Goal: Task Accomplishment & Management: Complete application form

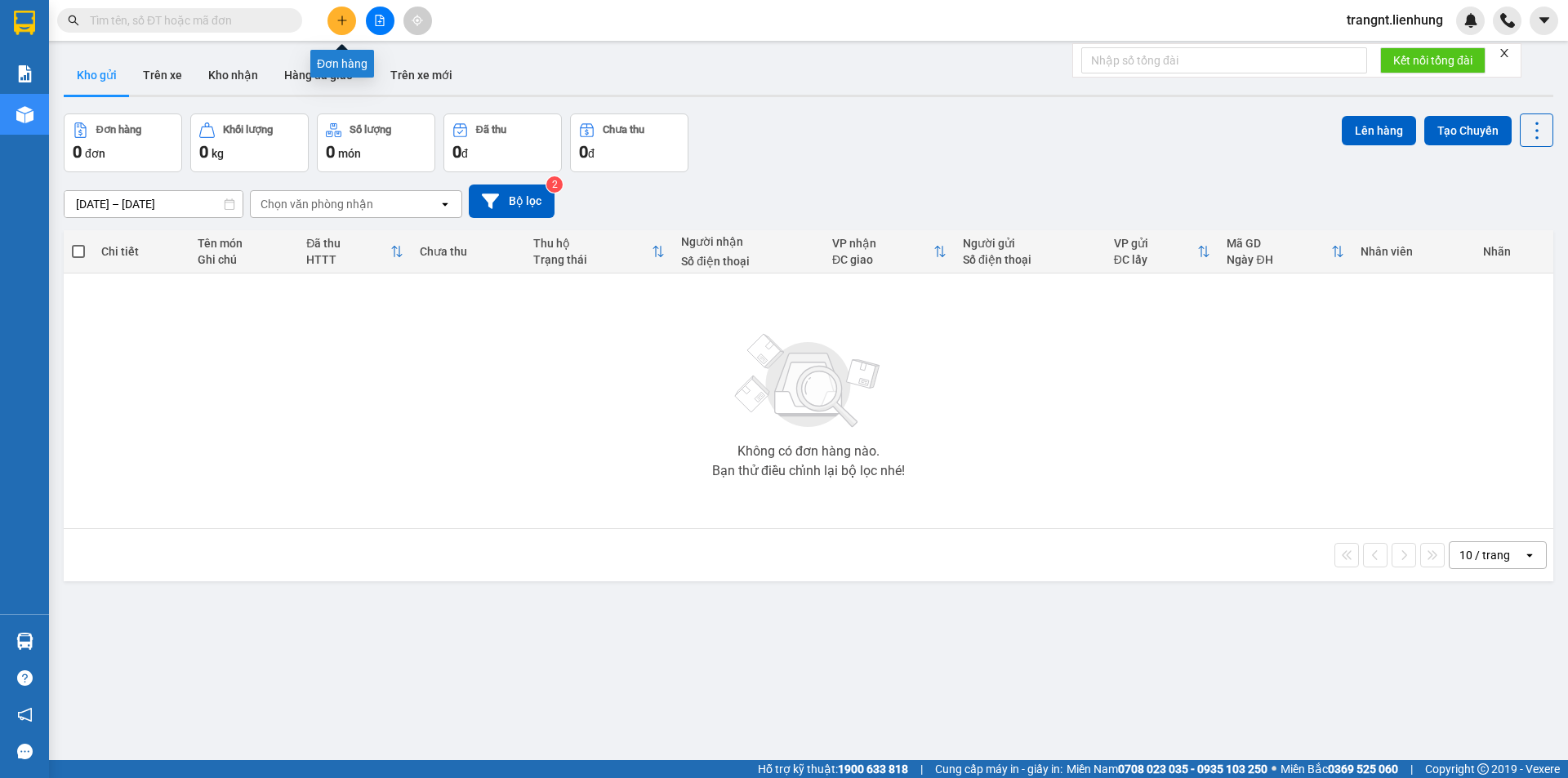
click at [335, 20] on button at bounding box center [342, 21] width 29 height 29
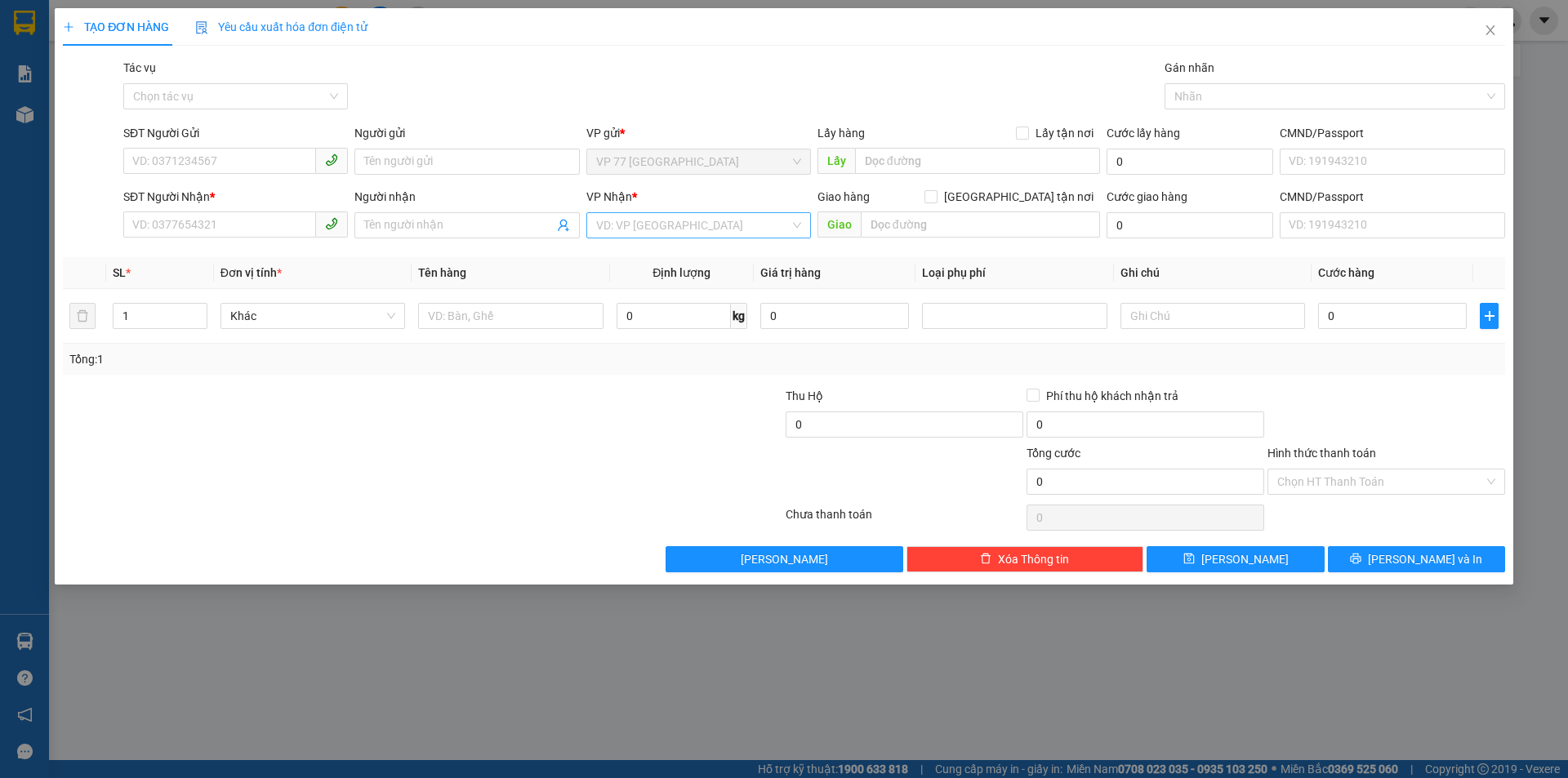
click at [641, 234] on input "search" at bounding box center [692, 225] width 193 height 24
type input "quạn"
click at [631, 282] on div "VP Quận 5" at bounding box center [698, 284] width 205 height 18
click at [908, 219] on input "text" at bounding box center [981, 224] width 240 height 26
type input "q"
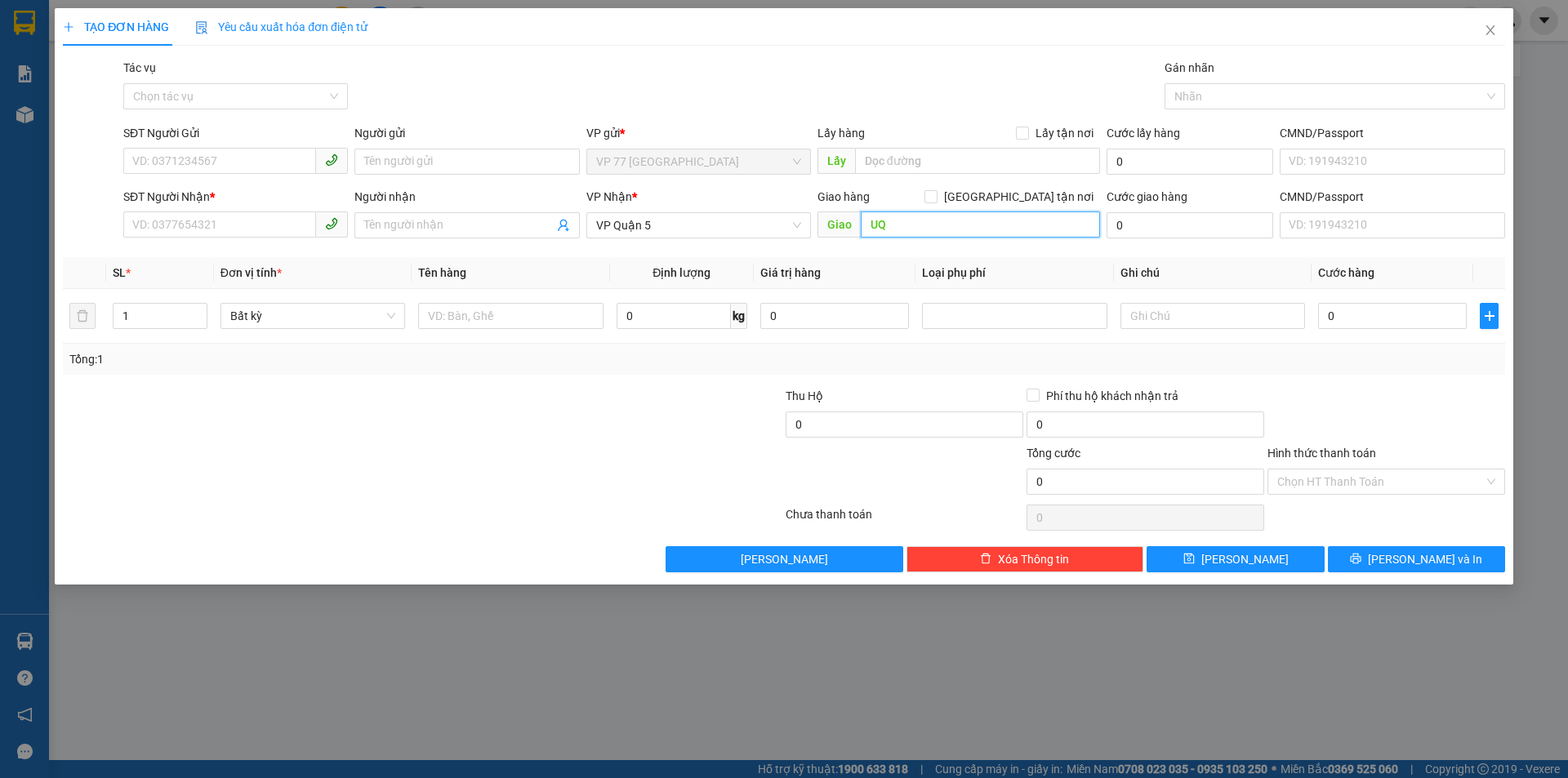
type input "U"
type input "ư"
type input "ứ"
type input "ự"
type input "QUẬN 5"
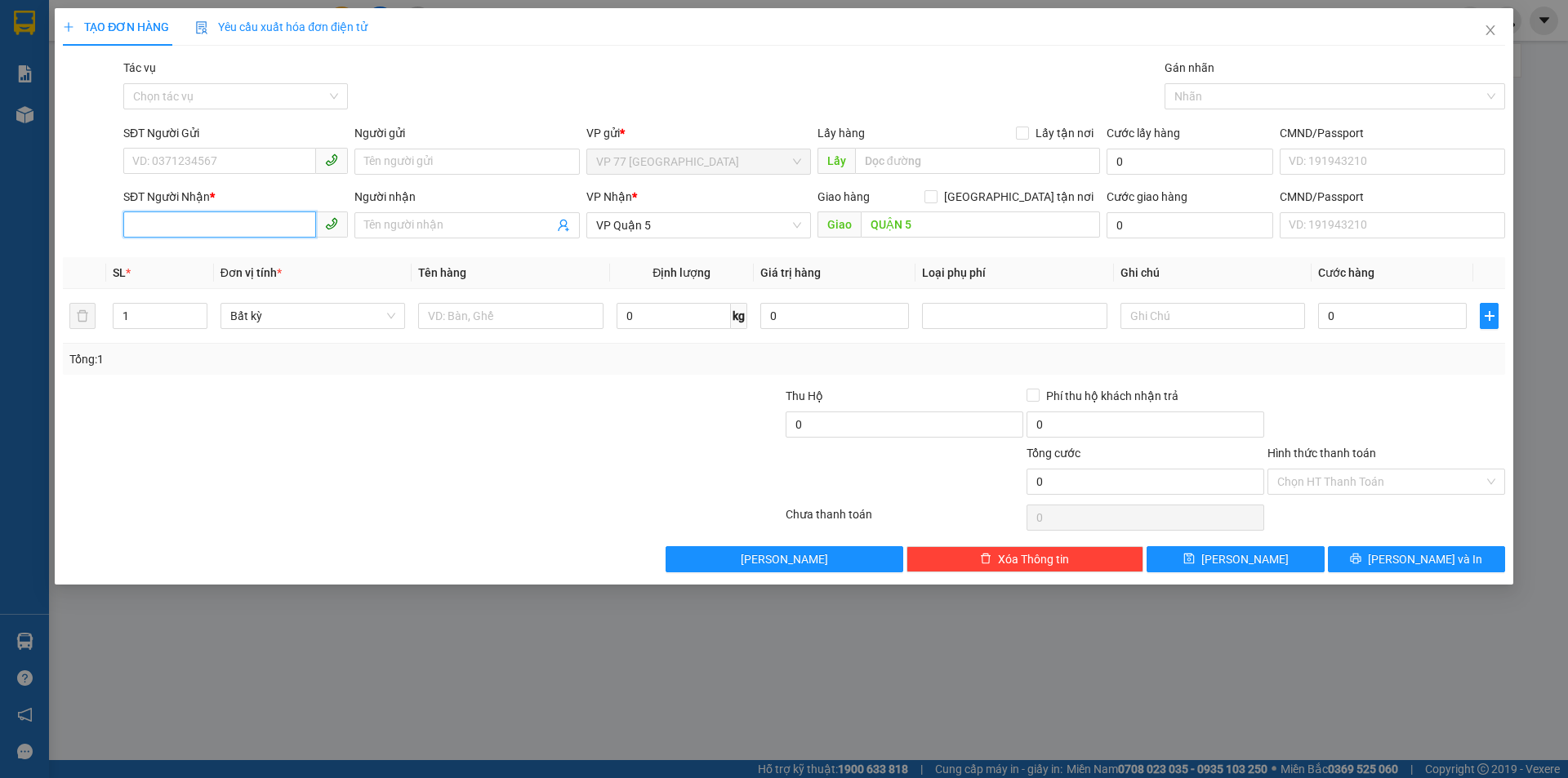
click at [241, 232] on input "SĐT Người Nhận *" at bounding box center [219, 224] width 192 height 26
type input "0936337713"
click at [442, 319] on input "text" at bounding box center [510, 316] width 185 height 26
type input "1T BÁNH TATA"
click at [1322, 325] on input "0" at bounding box center [1392, 316] width 149 height 26
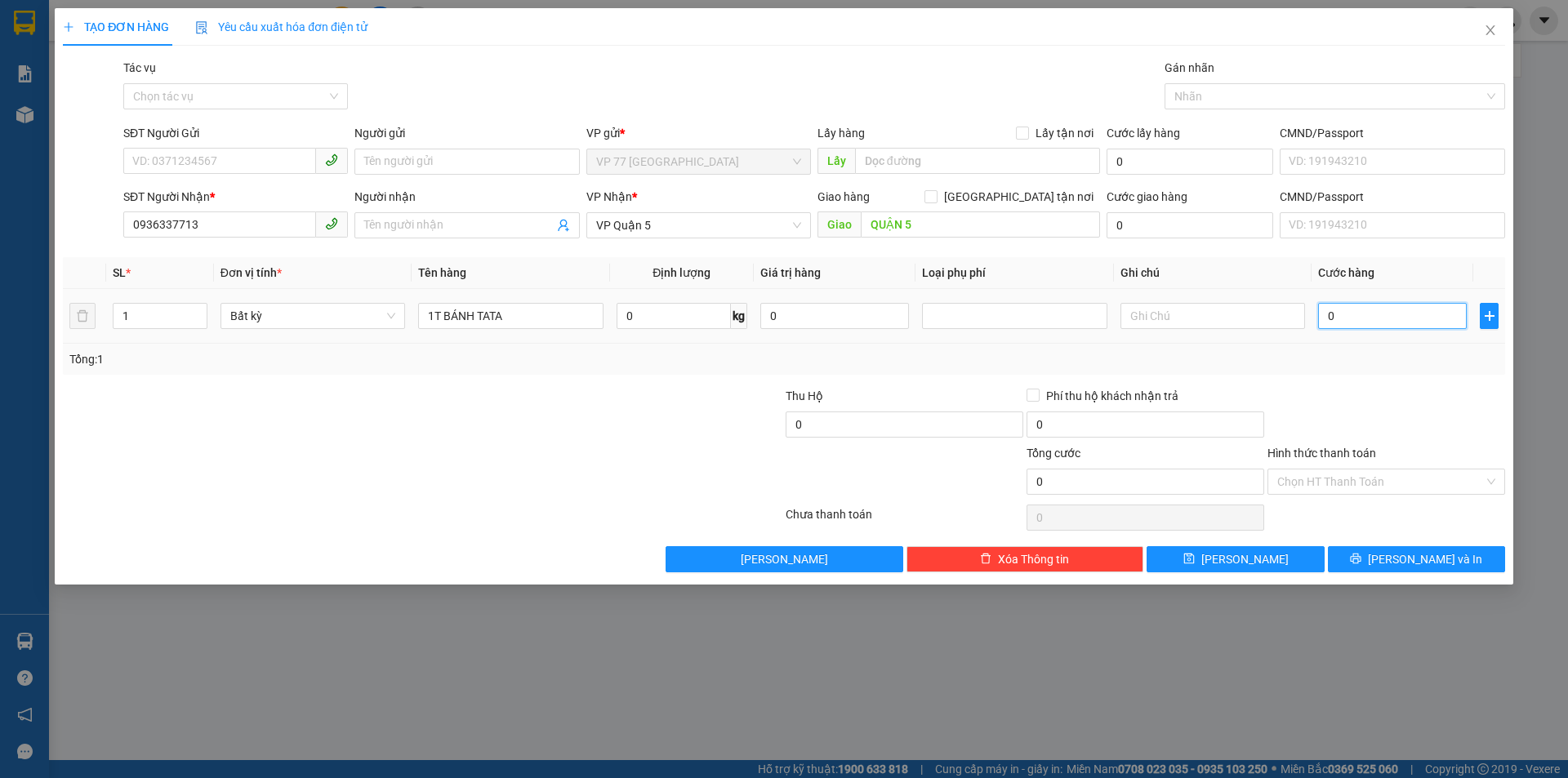
type input "6"
type input "60"
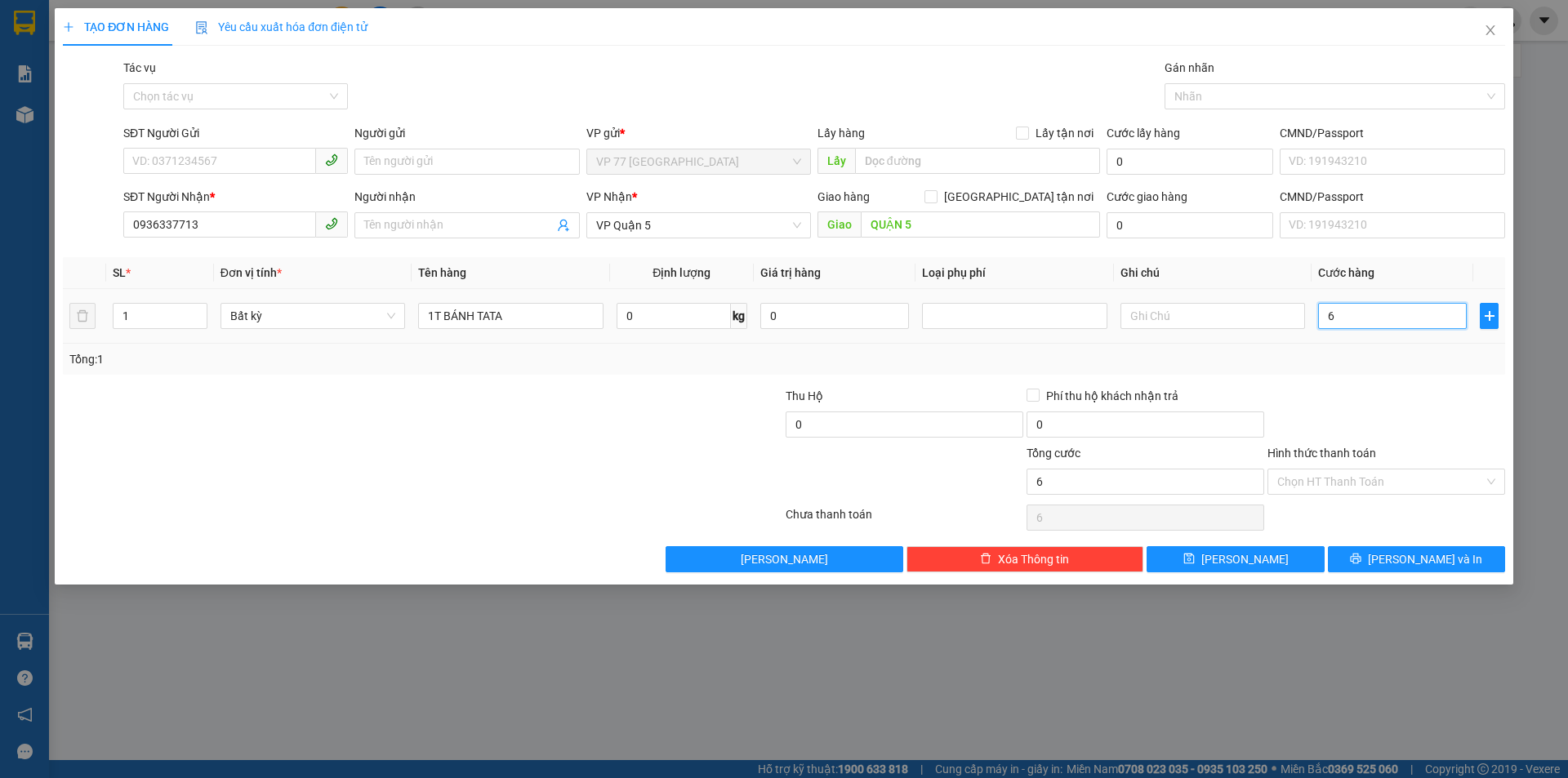
type input "60"
type input "60.000"
click at [1372, 397] on div at bounding box center [1386, 416] width 241 height 57
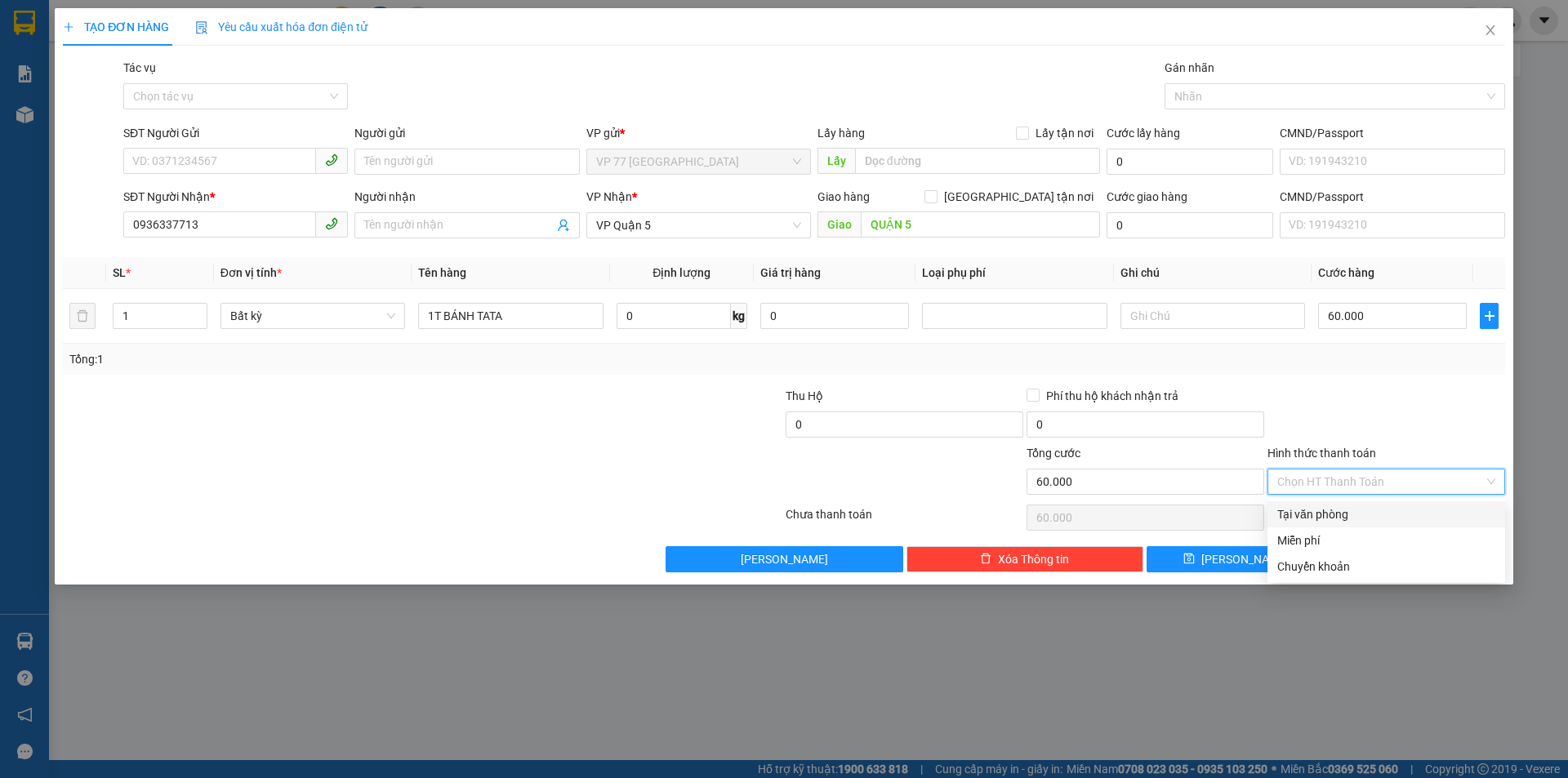
click at [1355, 491] on input "Hình thức thanh toán" at bounding box center [1380, 481] width 207 height 24
click at [1350, 484] on input "Hình thức thanh toán" at bounding box center [1380, 481] width 207 height 24
click at [1408, 694] on div "TẠO ĐƠN HÀNG Yêu cầu xuất hóa đơn điện tử Transit Pickup Surcharge Ids Transit …" at bounding box center [784, 389] width 1568 height 778
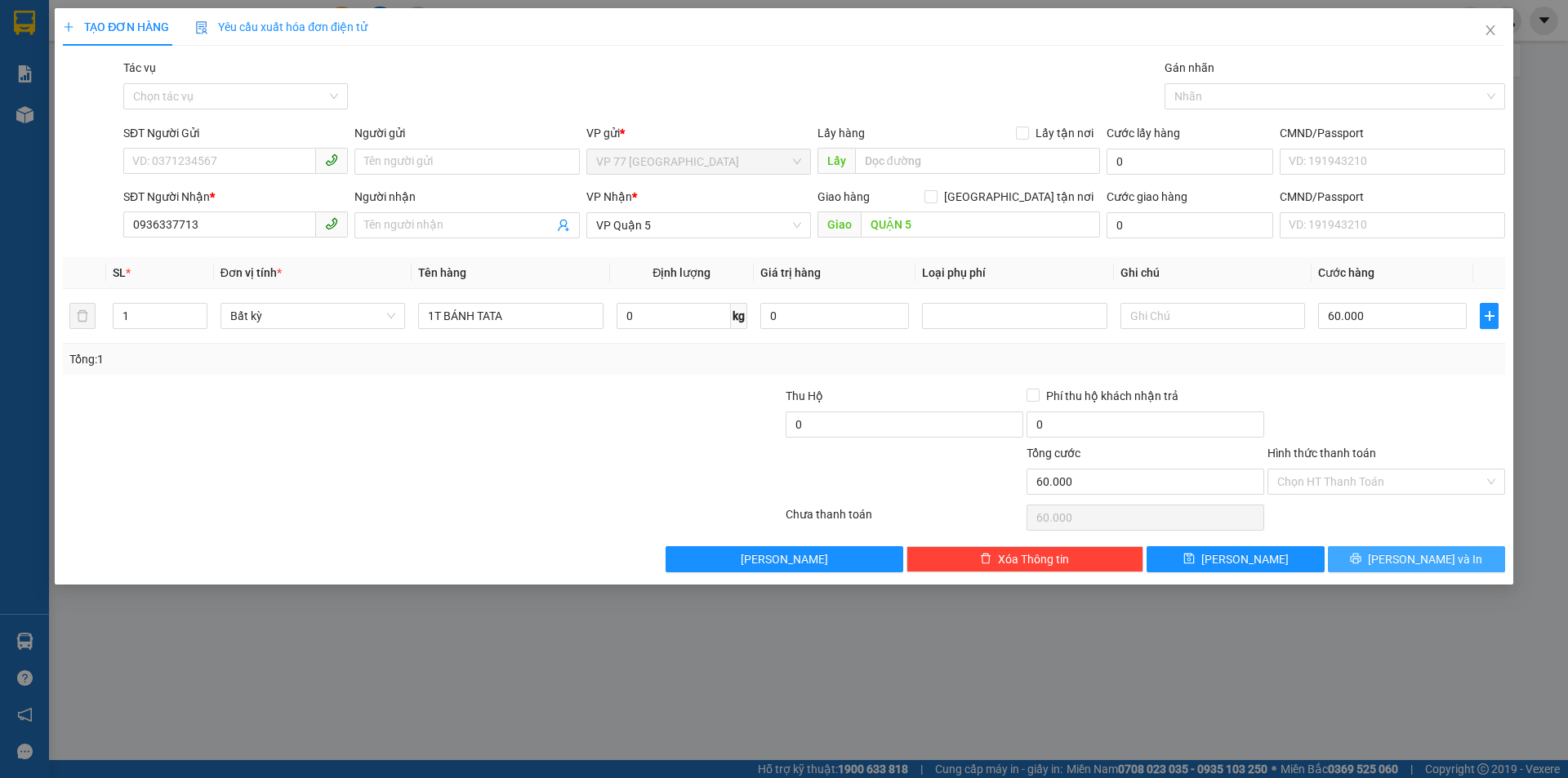
click at [1361, 563] on icon "printer" at bounding box center [1356, 559] width 12 height 12
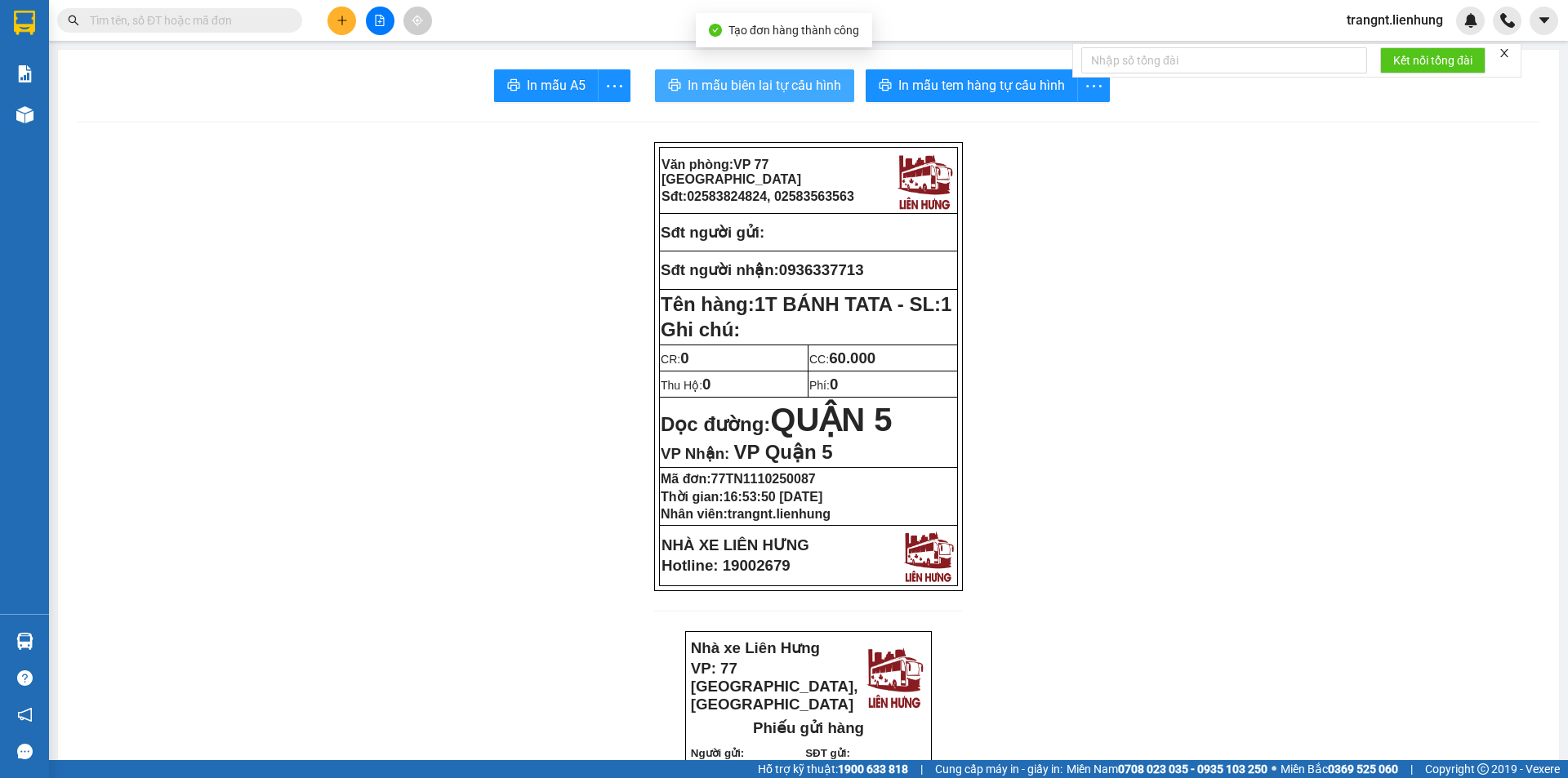
click at [770, 91] on span "In mẫu biên lai tự cấu hình" at bounding box center [765, 85] width 154 height 20
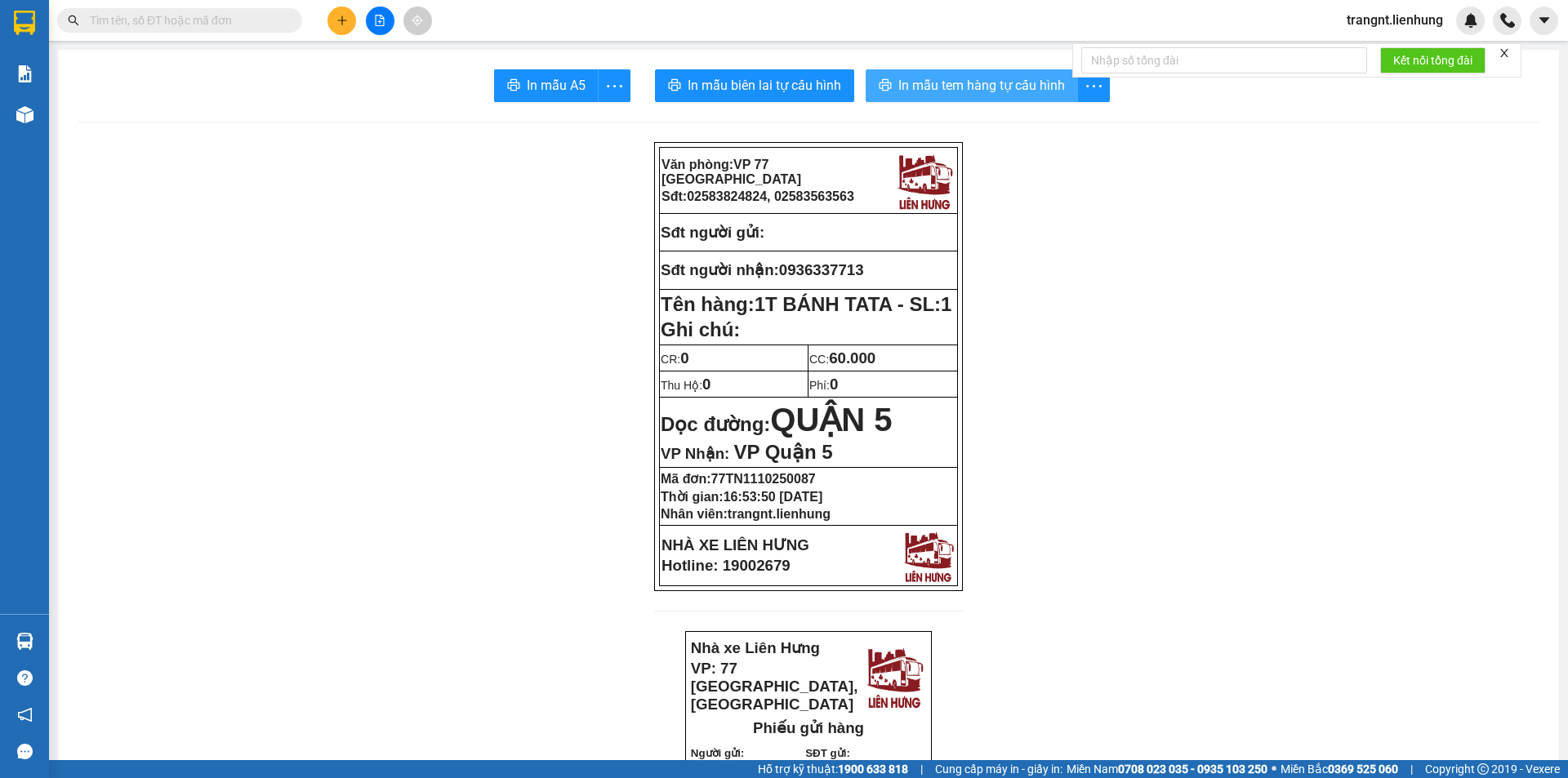
click at [970, 78] on span "In mẫu tem hàng tự cấu hình" at bounding box center [981, 85] width 166 height 20
click at [967, 77] on span "In mẫu tem hàng tự cấu hình" at bounding box center [981, 85] width 166 height 20
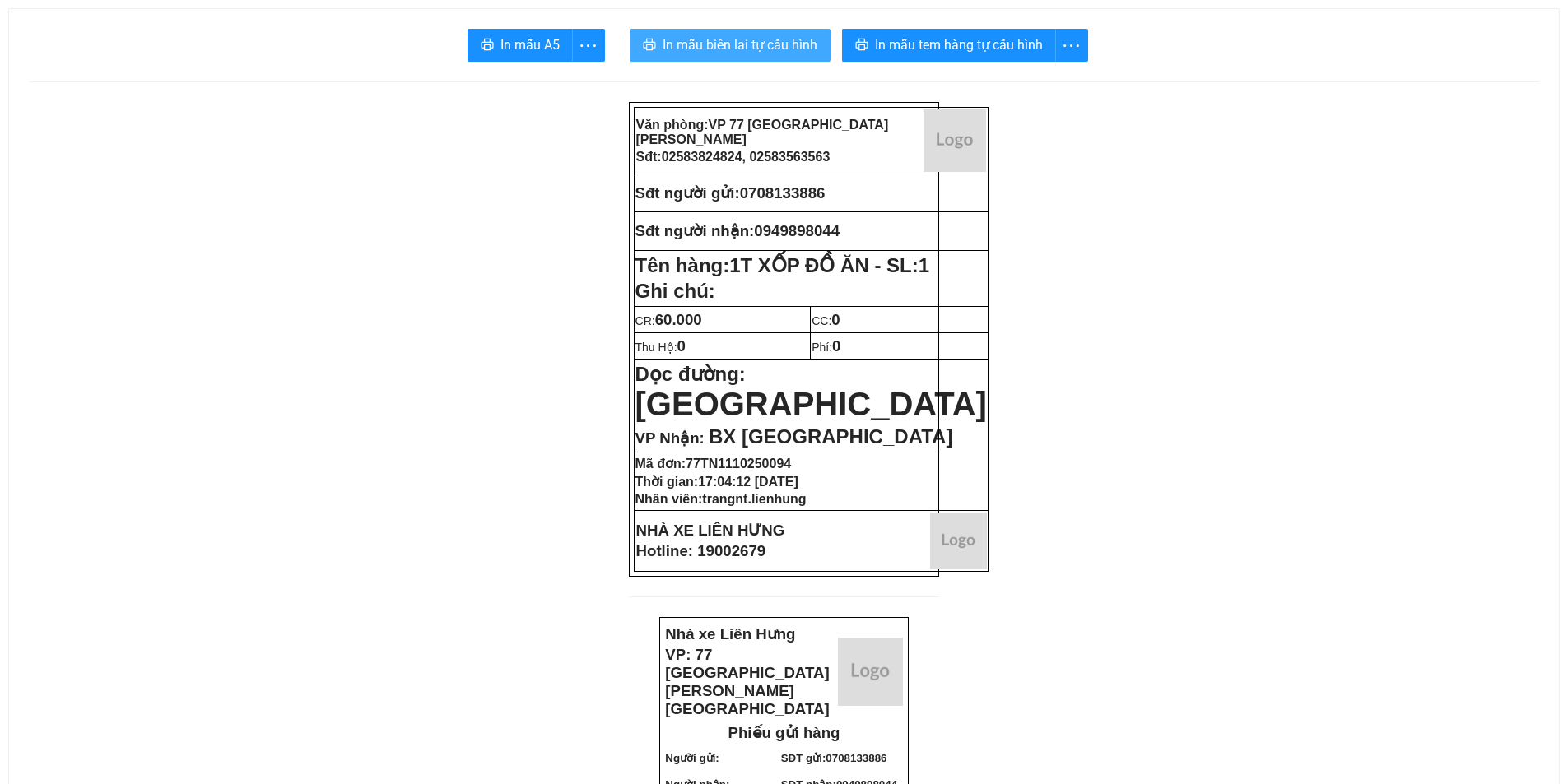
click at [743, 43] on span "In mẫu biên lai tự cấu hình" at bounding box center [740, 45] width 155 height 20
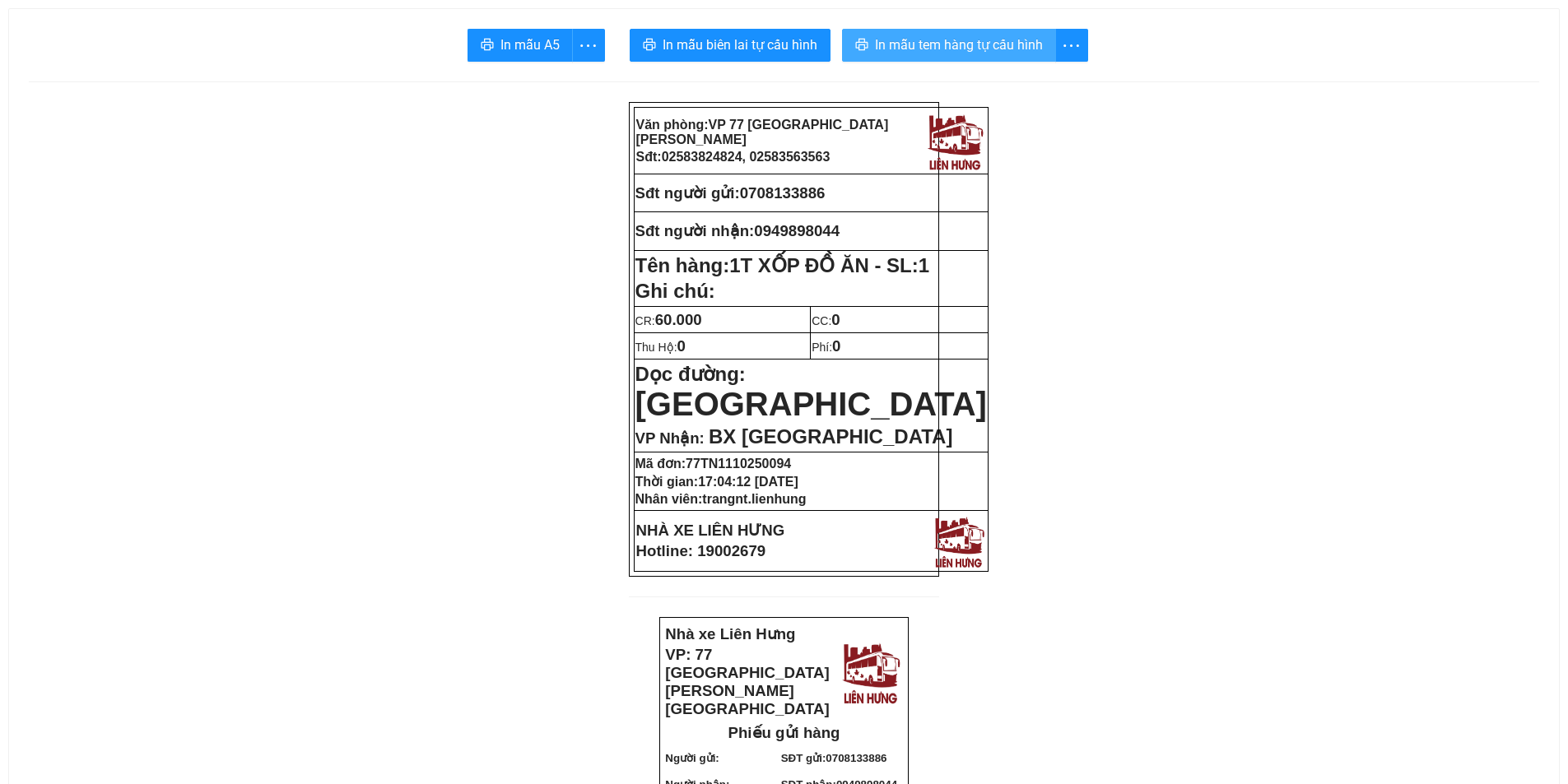
click at [935, 54] on span "In mẫu tem hàng tự cấu hình" at bounding box center [959, 45] width 168 height 20
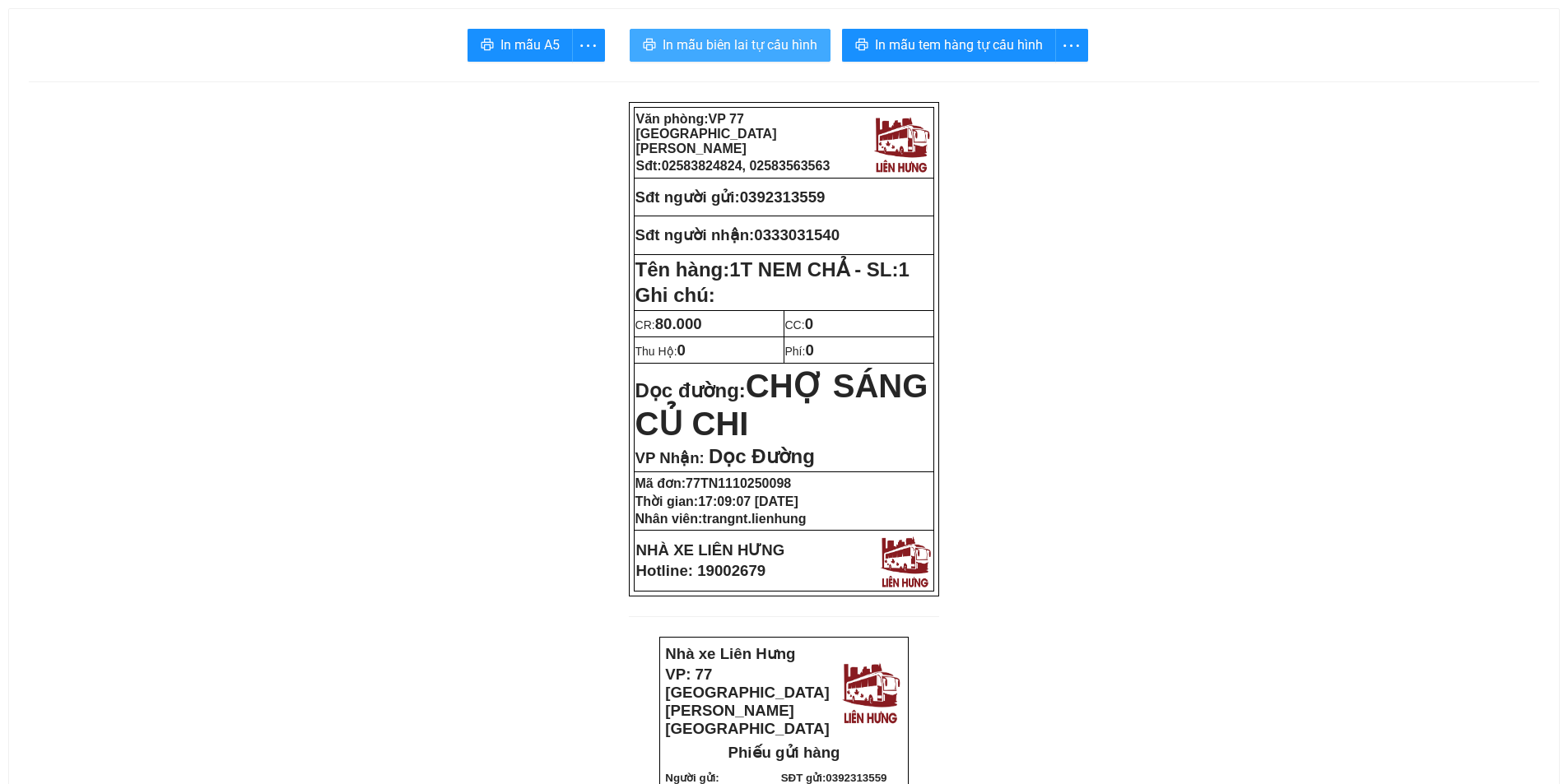
click at [740, 34] on button "In mẫu biên lai tự cấu hình" at bounding box center [730, 45] width 201 height 33
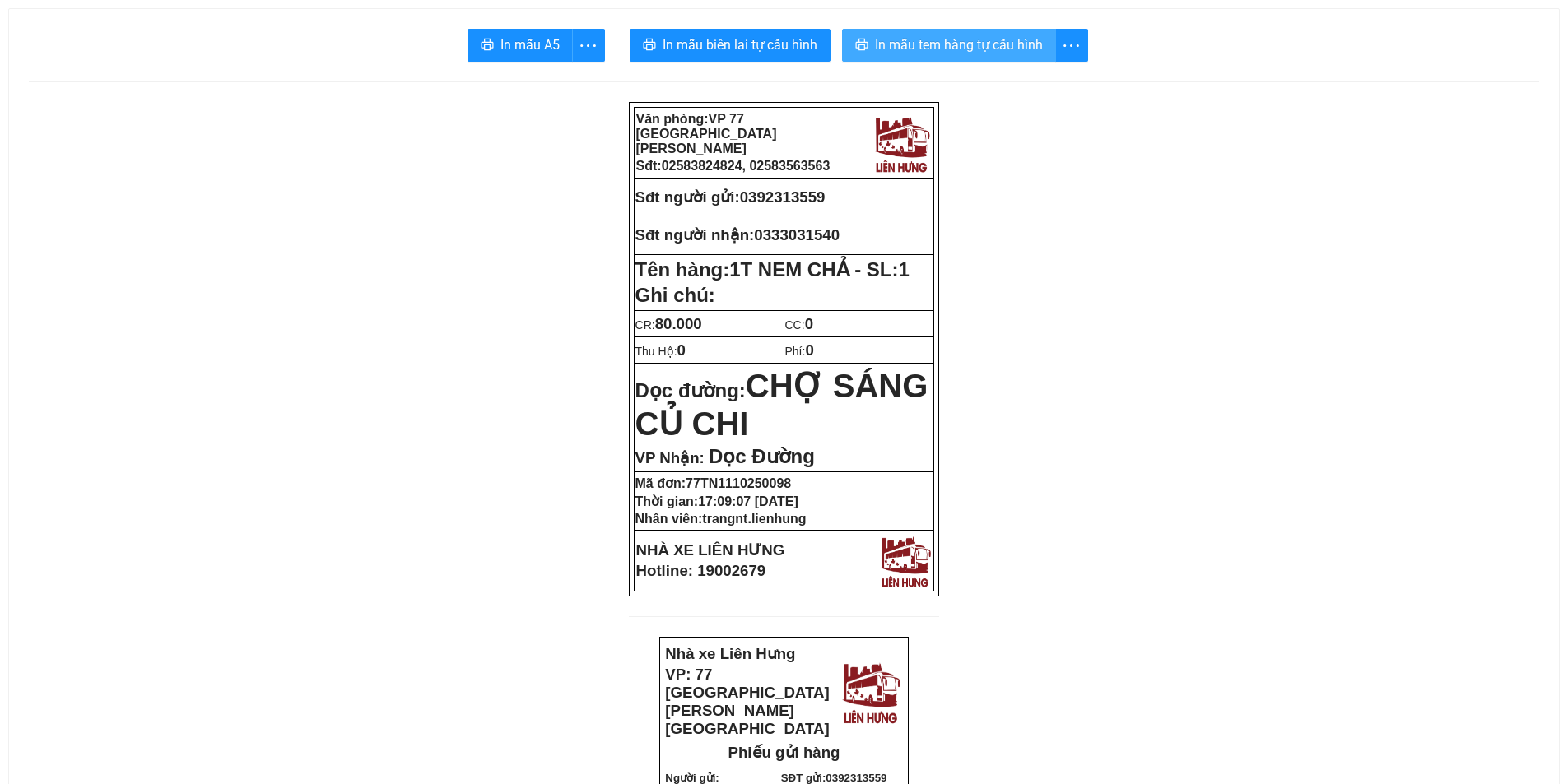
click at [957, 48] on span "In mẫu tem hàng tự cấu hình" at bounding box center [959, 45] width 168 height 20
click at [935, 46] on span "In mẫu tem hàng tự cấu hình" at bounding box center [959, 45] width 168 height 20
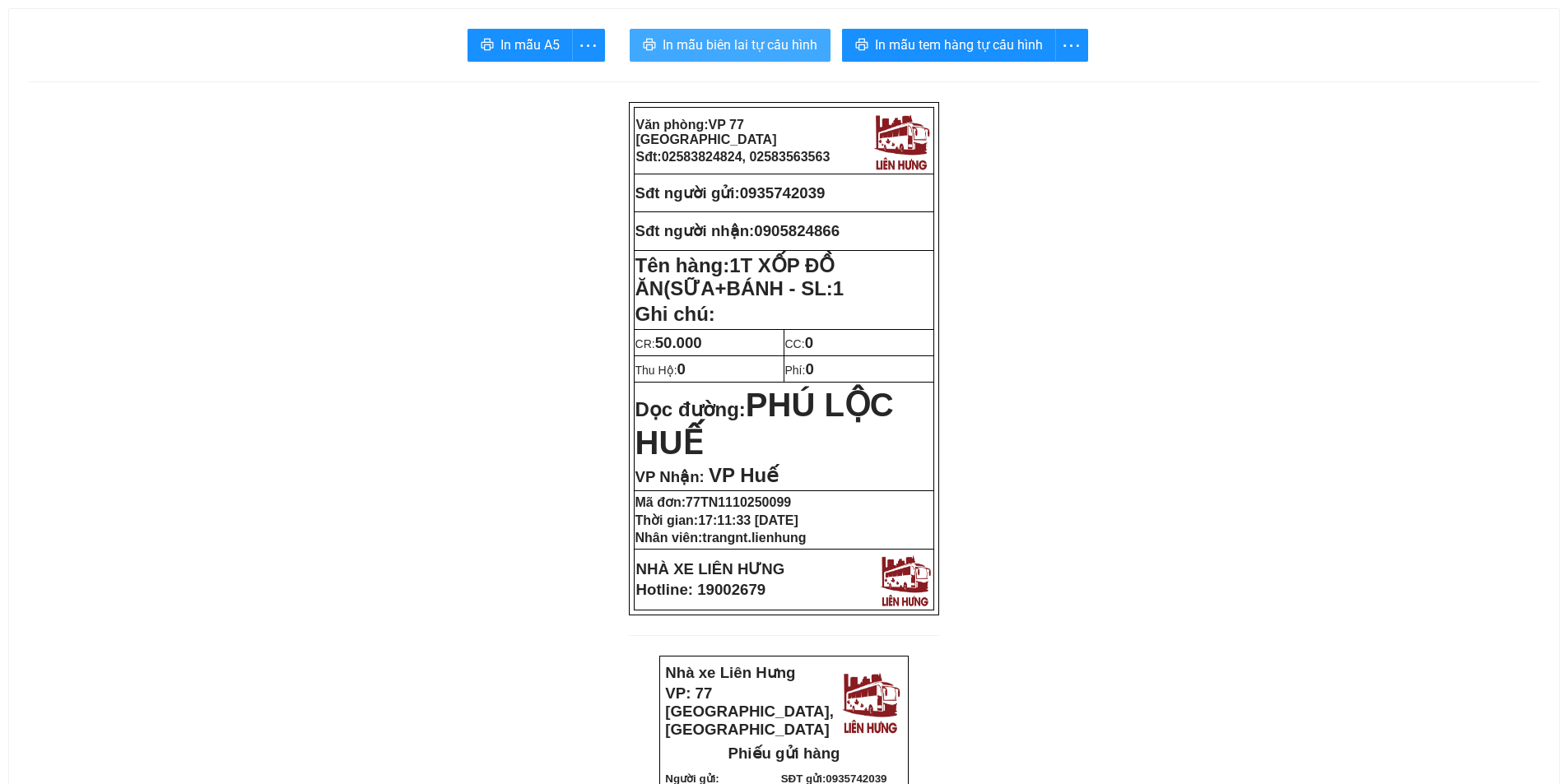
click at [721, 41] on span "In mẫu biên lai tự cấu hình" at bounding box center [740, 45] width 155 height 20
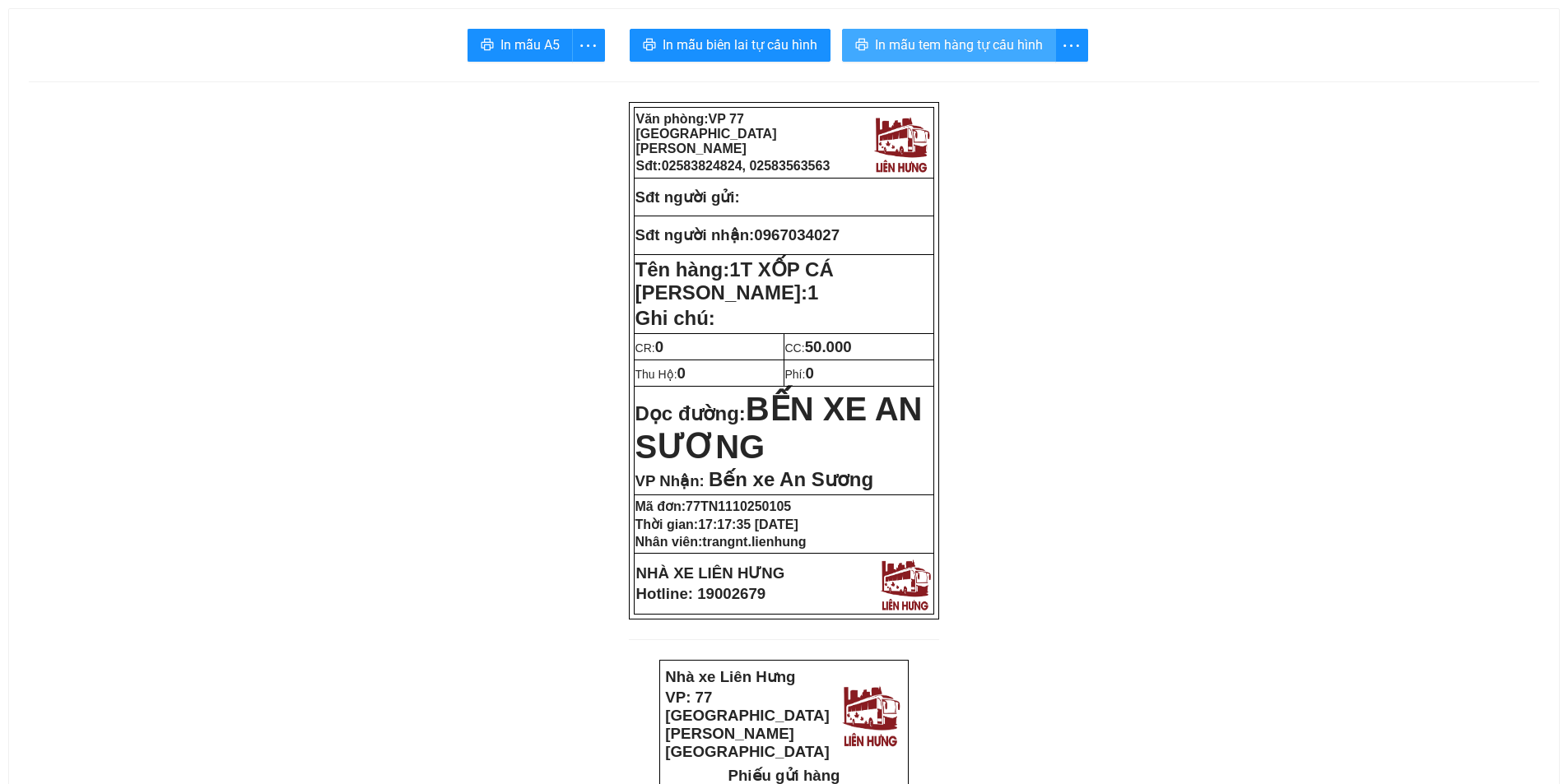
click at [905, 48] on span "In mẫu tem hàng tự cấu hình" at bounding box center [959, 45] width 168 height 20
click at [935, 48] on span "In mẫu tem hàng tự cấu hình" at bounding box center [959, 45] width 168 height 20
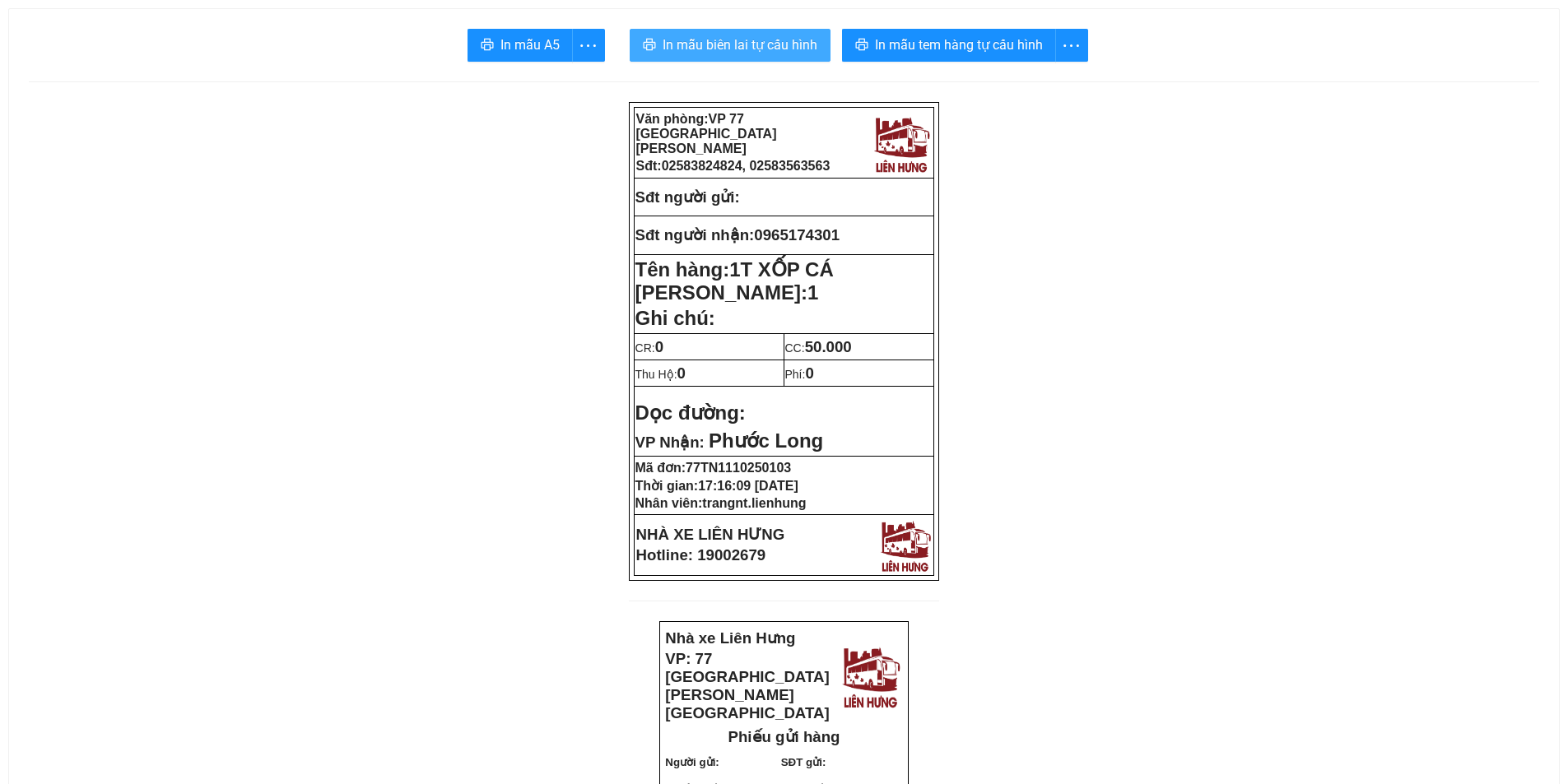
click at [761, 42] on span "In mẫu biên lai tự cấu hình" at bounding box center [740, 45] width 155 height 20
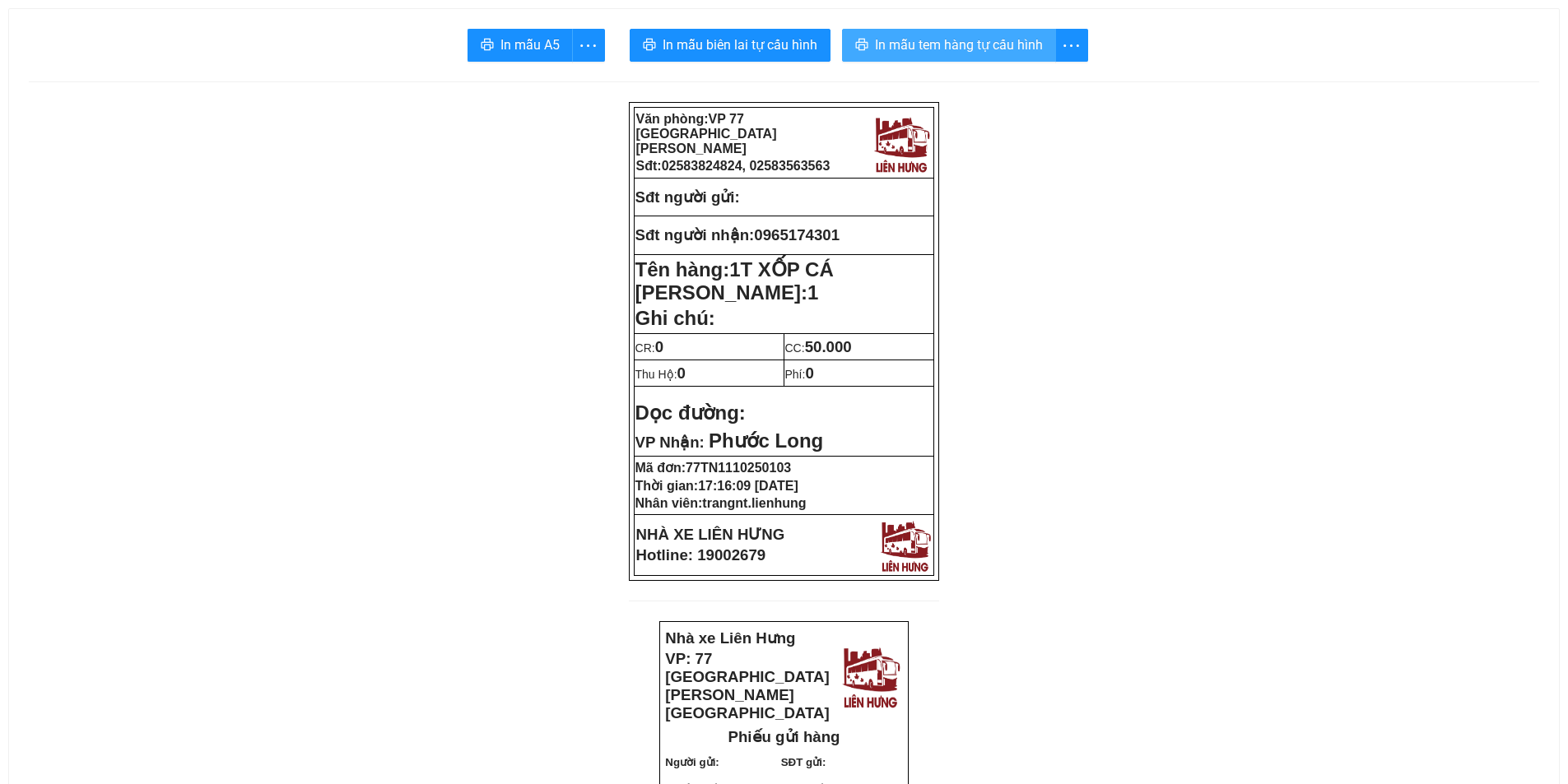
click at [977, 48] on span "In mẫu tem hàng tự cấu hình" at bounding box center [959, 45] width 168 height 20
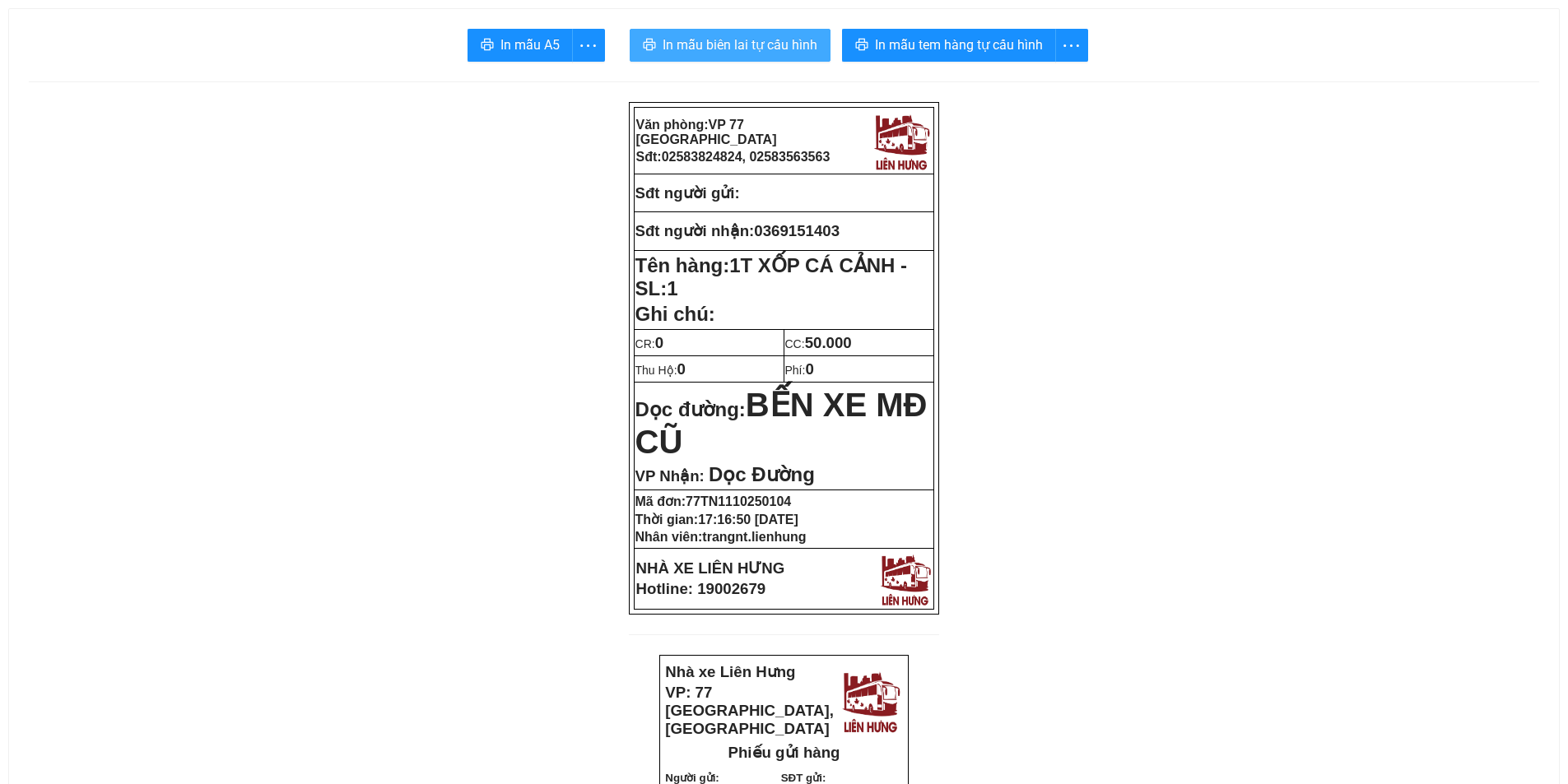
click at [763, 38] on span "In mẫu biên lai tự cấu hình" at bounding box center [740, 45] width 155 height 20
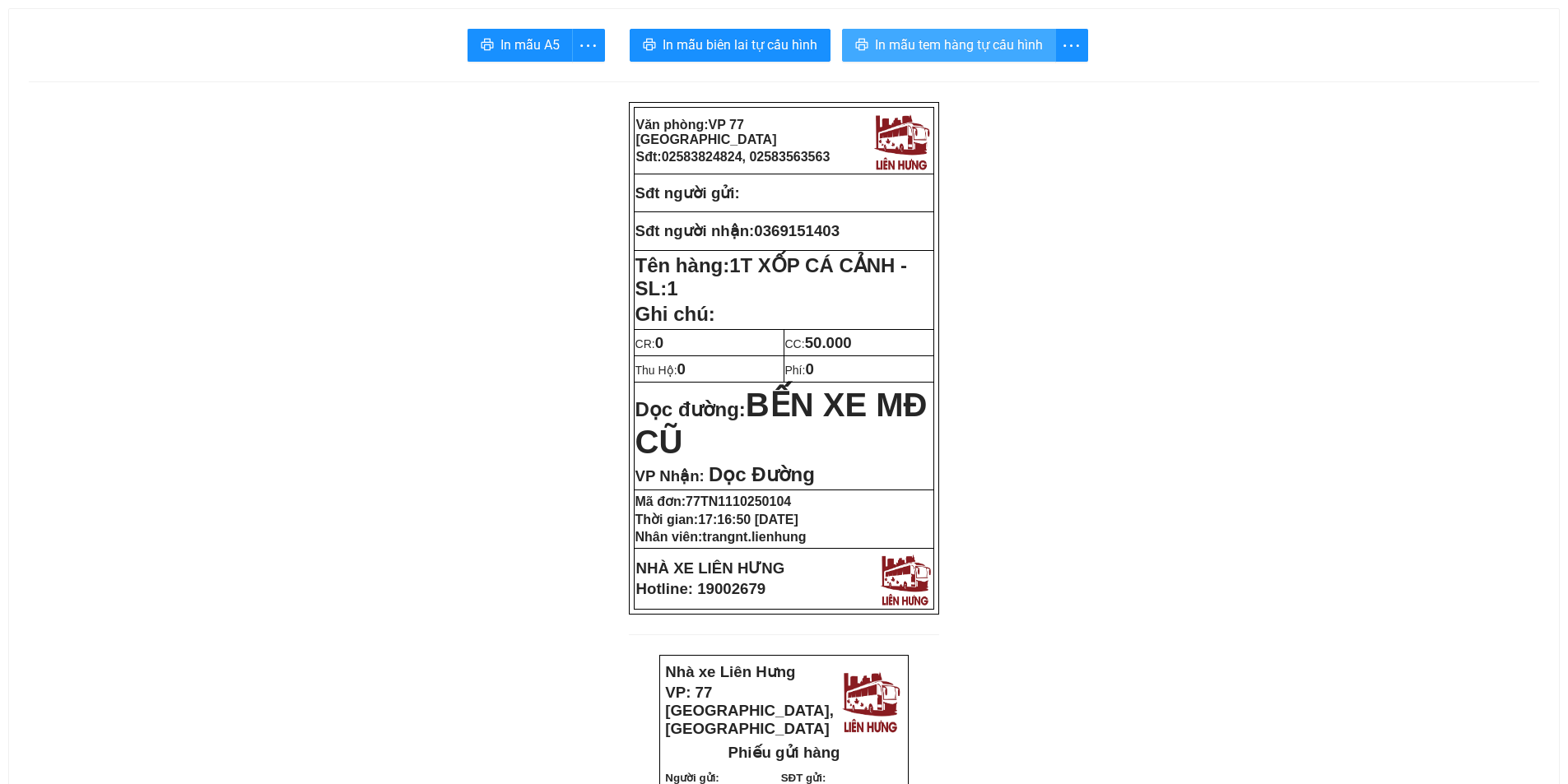
click at [1000, 48] on span "In mẫu tem hàng tự cấu hình" at bounding box center [959, 45] width 168 height 20
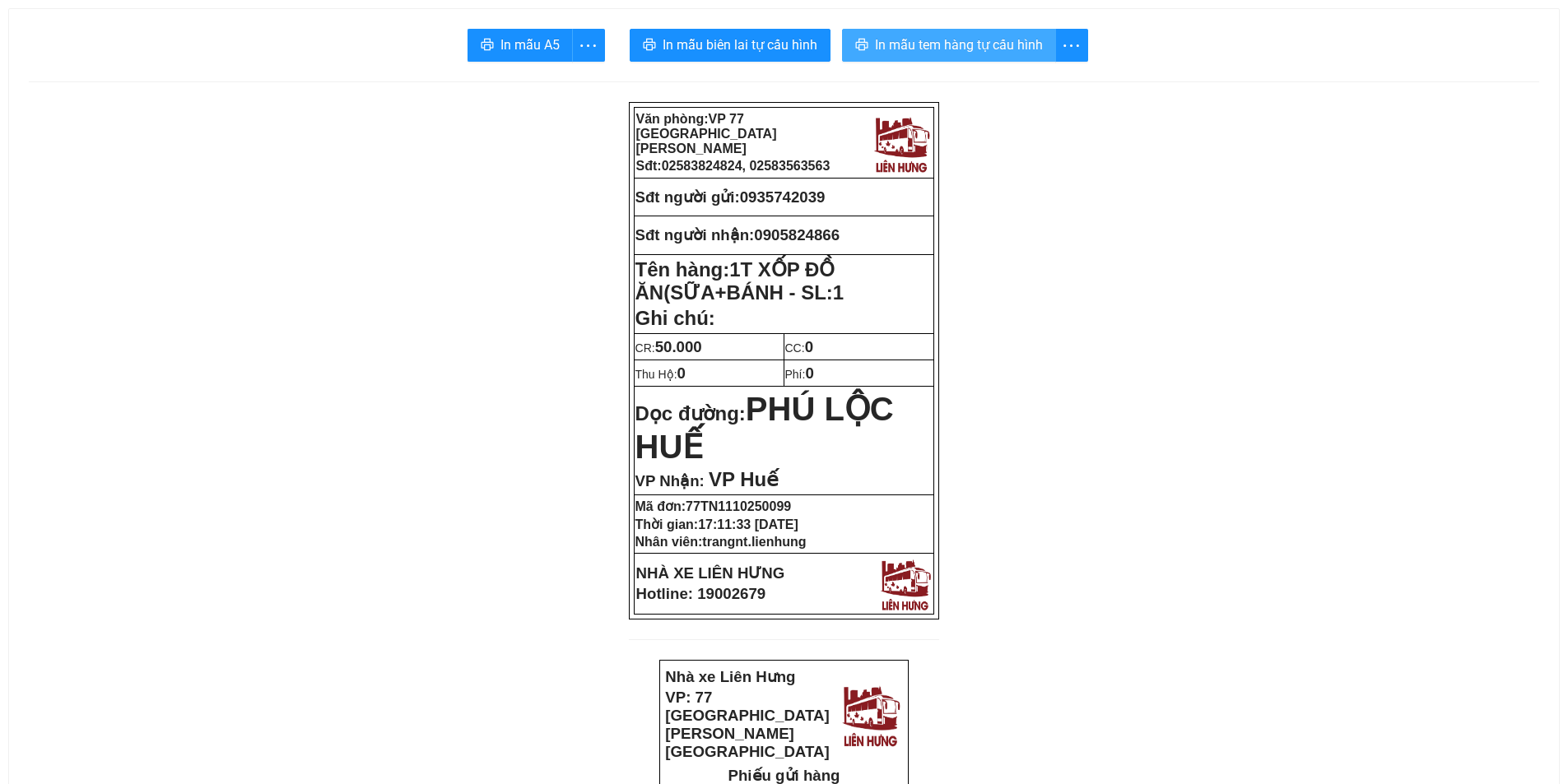
click at [903, 41] on span "In mẫu tem hàng tự cấu hình" at bounding box center [959, 45] width 168 height 20
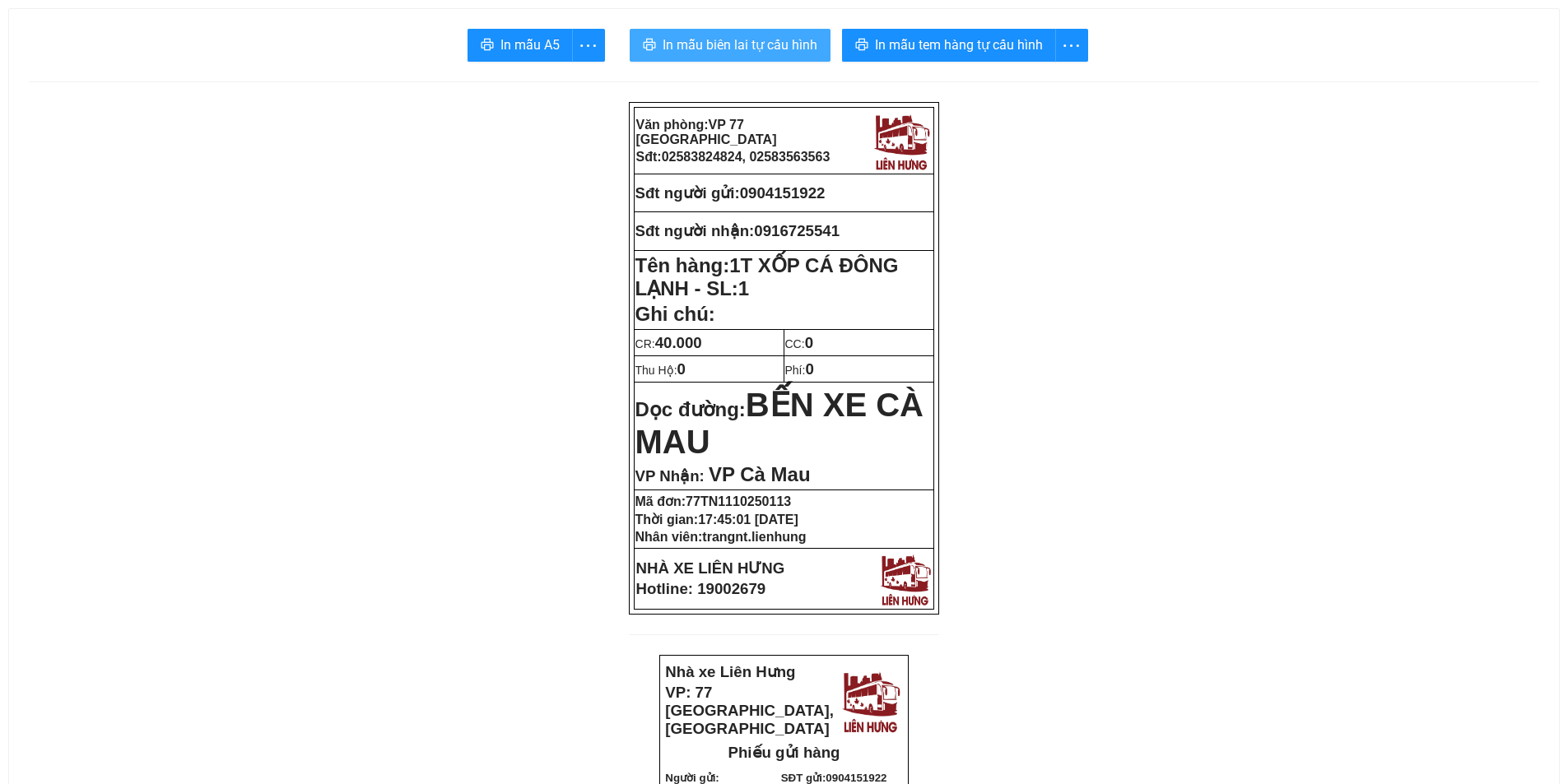
click at [716, 49] on span "In mẫu biên lai tự cấu hình" at bounding box center [740, 45] width 155 height 20
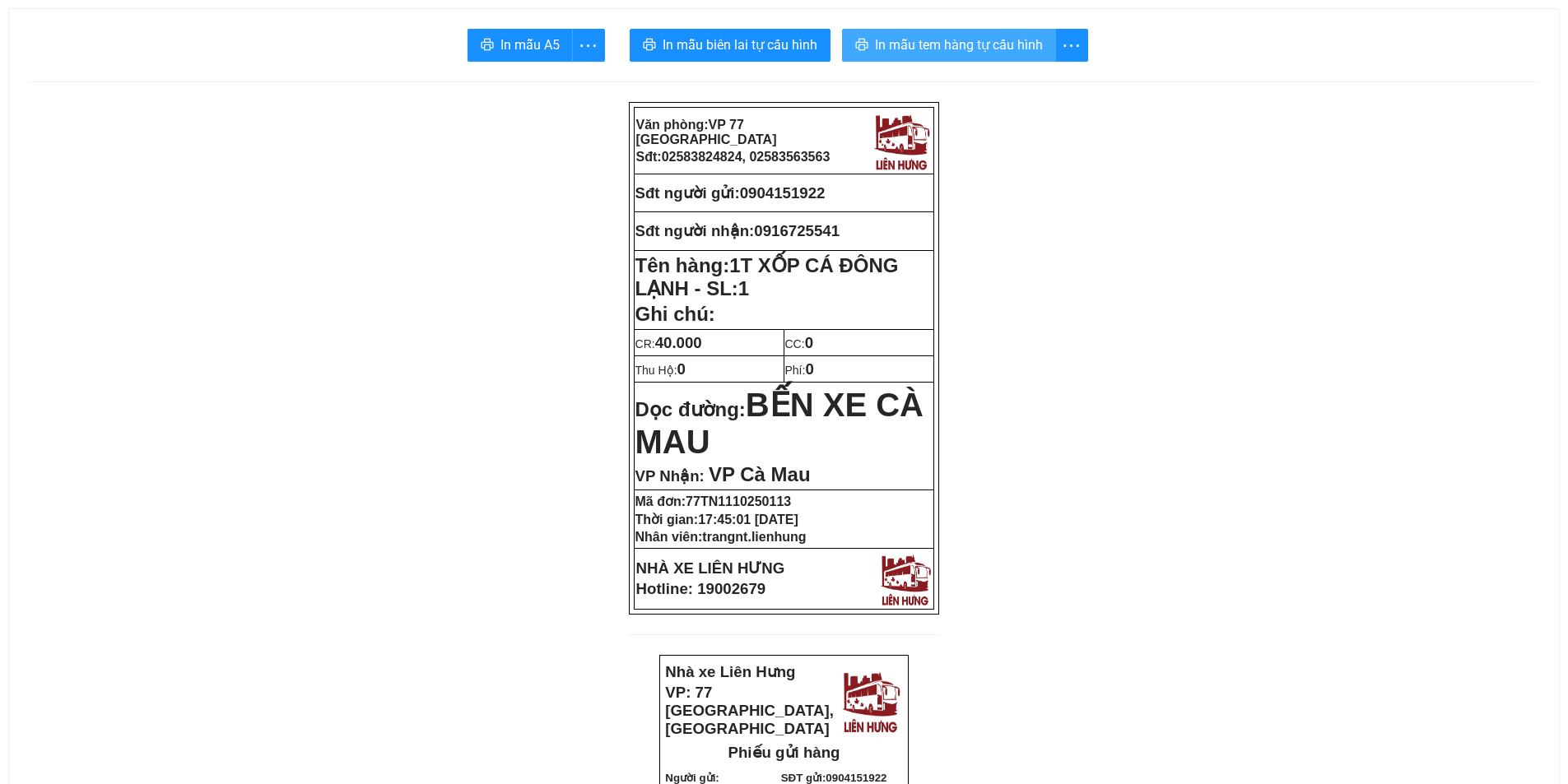
click at [912, 43] on span "In mẫu tem hàng tự cấu hình" at bounding box center [959, 45] width 168 height 20
